Goal: Find contact information: Find contact information

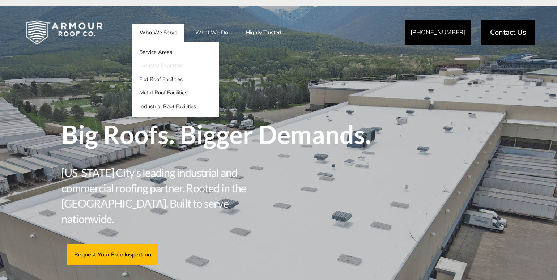
click at [155, 66] on link "Industry Expertise" at bounding box center [175, 66] width 87 height 14
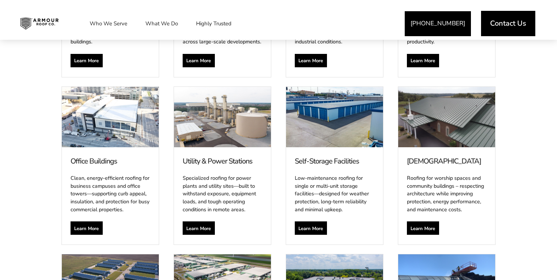
scroll to position [847, 0]
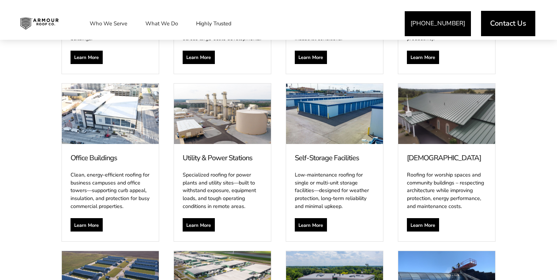
click at [440, 127] on span at bounding box center [446, 114] width 97 height 60
click at [420, 221] on span "Learn More" at bounding box center [423, 224] width 25 height 6
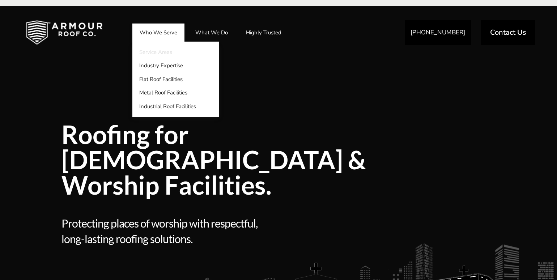
click at [157, 51] on link "Service Areas" at bounding box center [175, 52] width 87 height 14
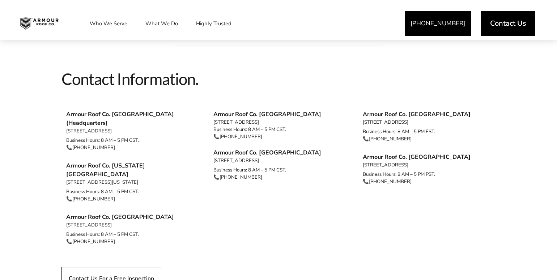
scroll to position [640, 0]
drag, startPoint x: 144, startPoint y: 121, endPoint x: 134, endPoint y: 116, distance: 11.5
click at [134, 116] on li "Armour Roof Co. [GEOGRAPHIC_DATA] (Headquarters) [STREET_ADDRESS]" at bounding box center [131, 123] width 130 height 24
copy li "(Headquarters) [STREET_ADDRESS]"
